Goal: Task Accomplishment & Management: Manage account settings

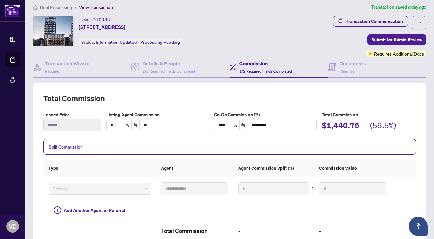
scroll to position [4, 0]
click at [340, 70] on span "Required" at bounding box center [346, 71] width 15 height 5
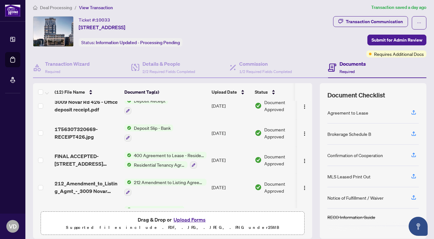
scroll to position [35, 0]
click at [170, 154] on span "400 Agreement to Lease - Residential" at bounding box center [168, 154] width 75 height 7
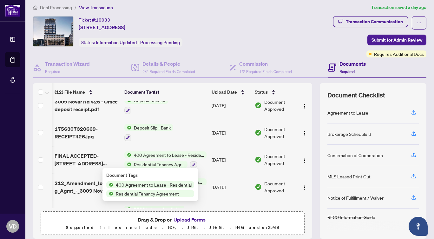
scroll to position [0, 16]
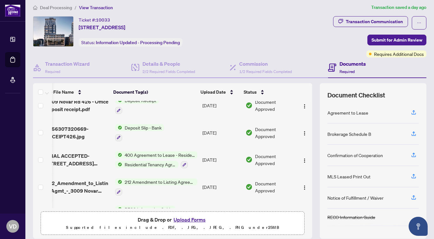
click at [260, 155] on span "Document Approved" at bounding box center [274, 160] width 39 height 14
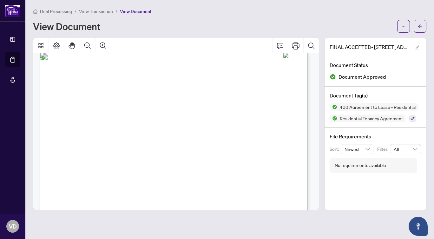
scroll to position [719, 0]
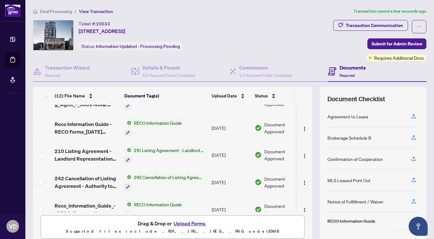
scroll to position [127, 0]
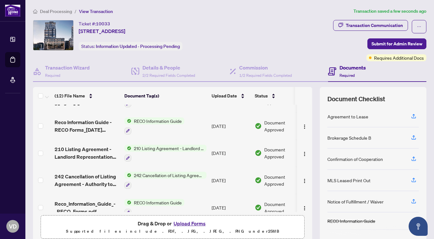
click at [266, 153] on span "Document Approved" at bounding box center [283, 153] width 39 height 14
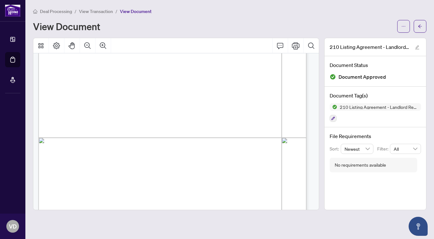
scroll to position [1275, 1]
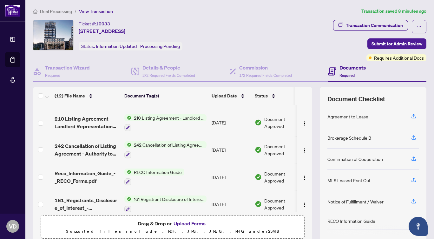
scroll to position [157, 0]
click at [272, 117] on span "Document Approved" at bounding box center [283, 123] width 39 height 14
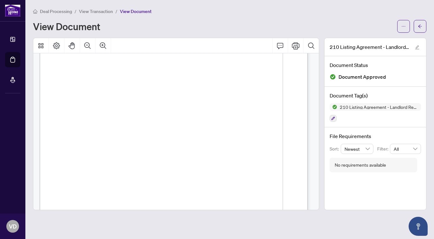
scroll to position [1119, 0]
